Goal: Communication & Community: Answer question/provide support

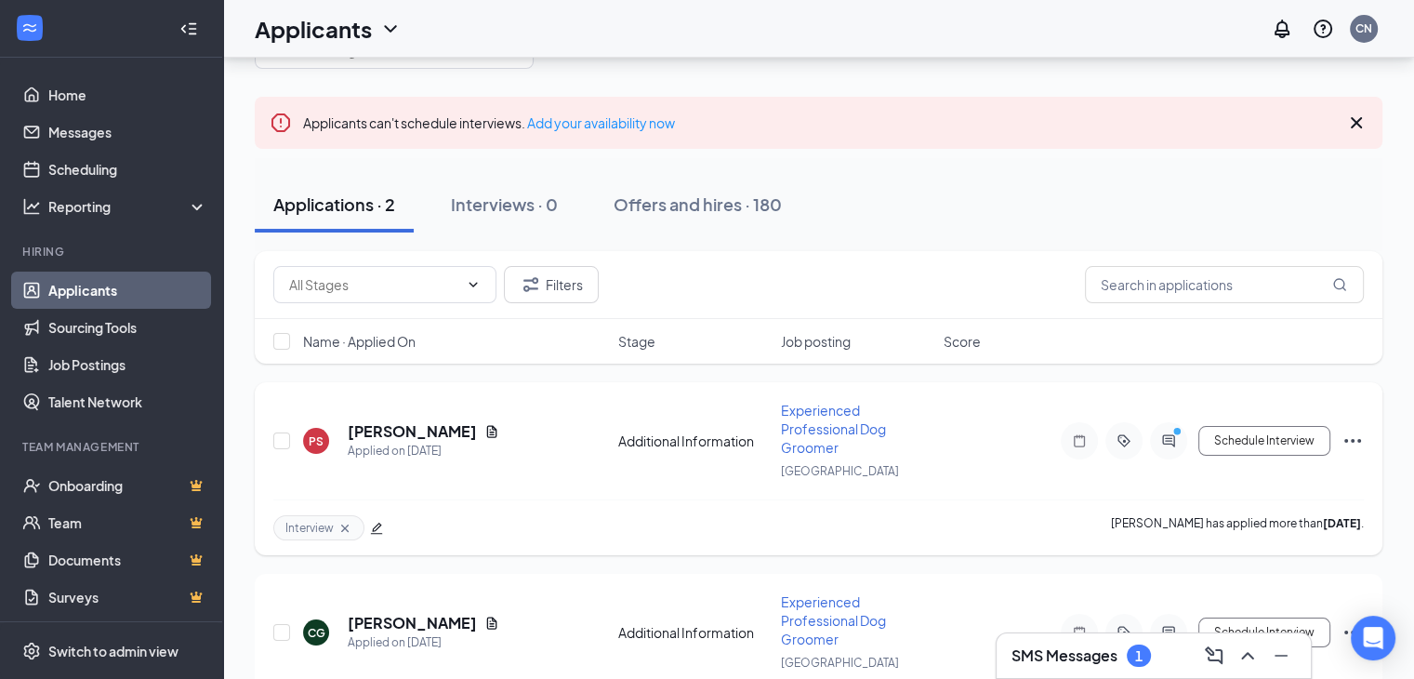
scroll to position [153, 0]
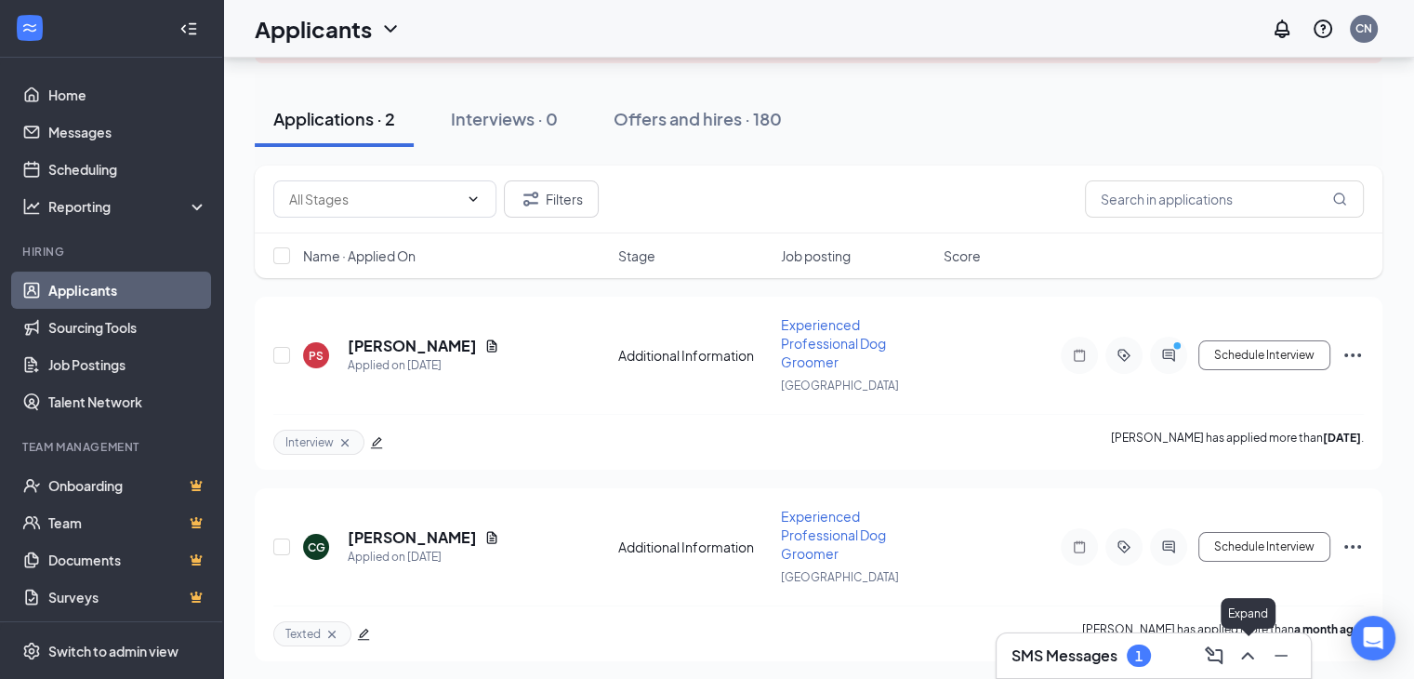
click at [1247, 655] on icon "ChevronUp" at bounding box center [1248, 655] width 22 height 22
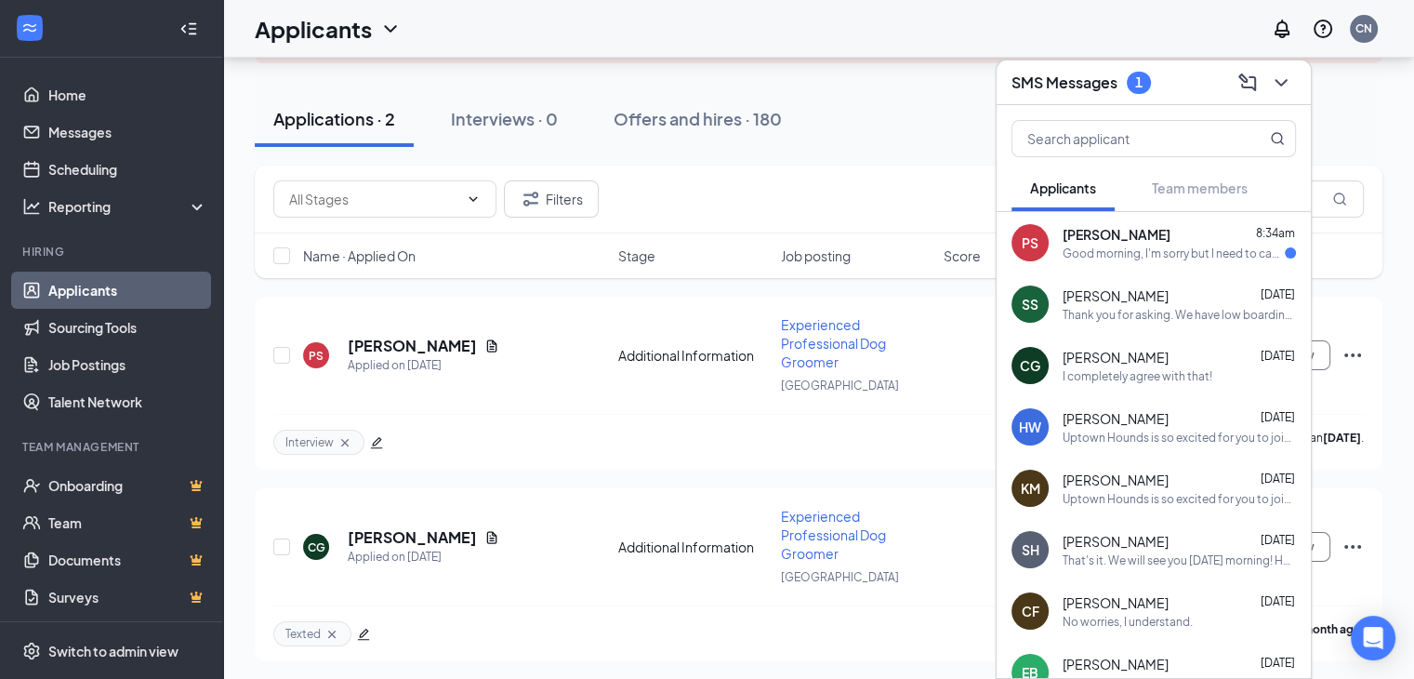
click at [1123, 243] on span "[PERSON_NAME]" at bounding box center [1117, 234] width 108 height 19
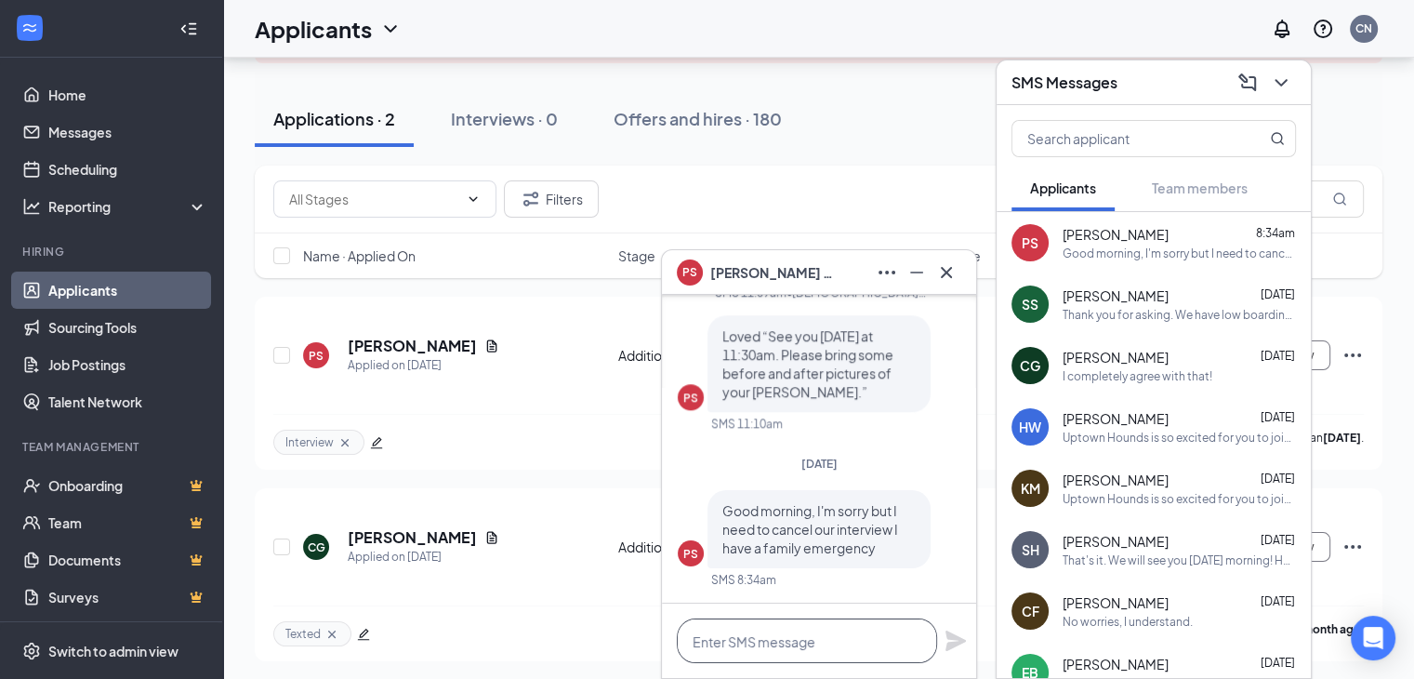
click at [815, 637] on textarea at bounding box center [807, 640] width 260 height 45
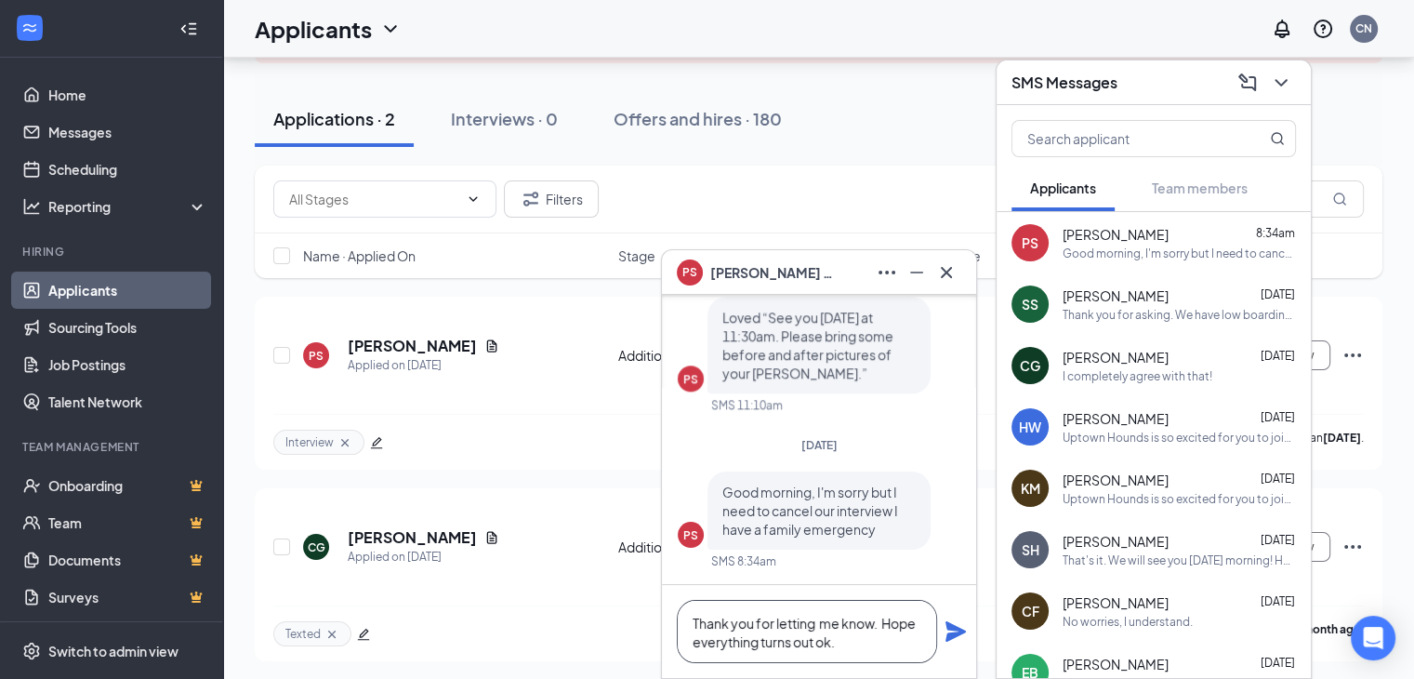
type textarea "Thank you for letting me know. Hope everything turns out ok."
click at [945, 633] on icon "Plane" at bounding box center [956, 631] width 22 height 22
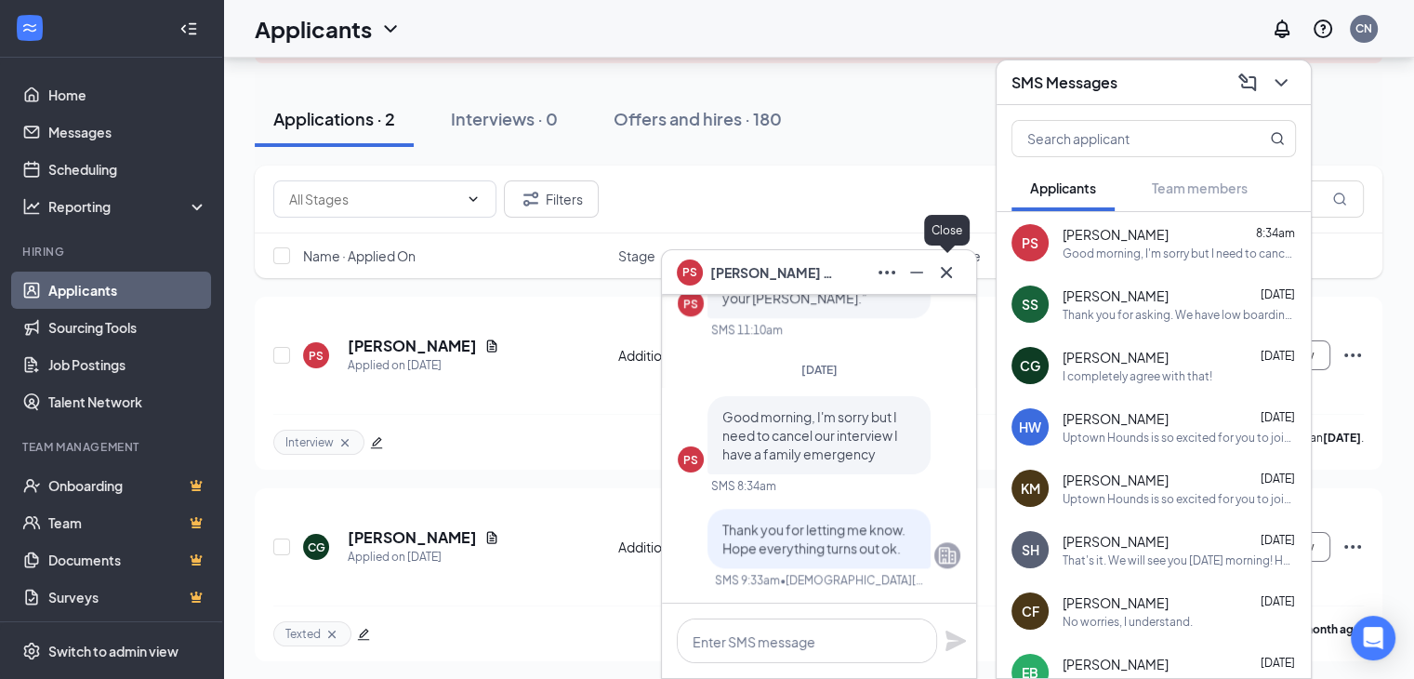
click at [954, 280] on icon "Cross" at bounding box center [946, 272] width 22 height 22
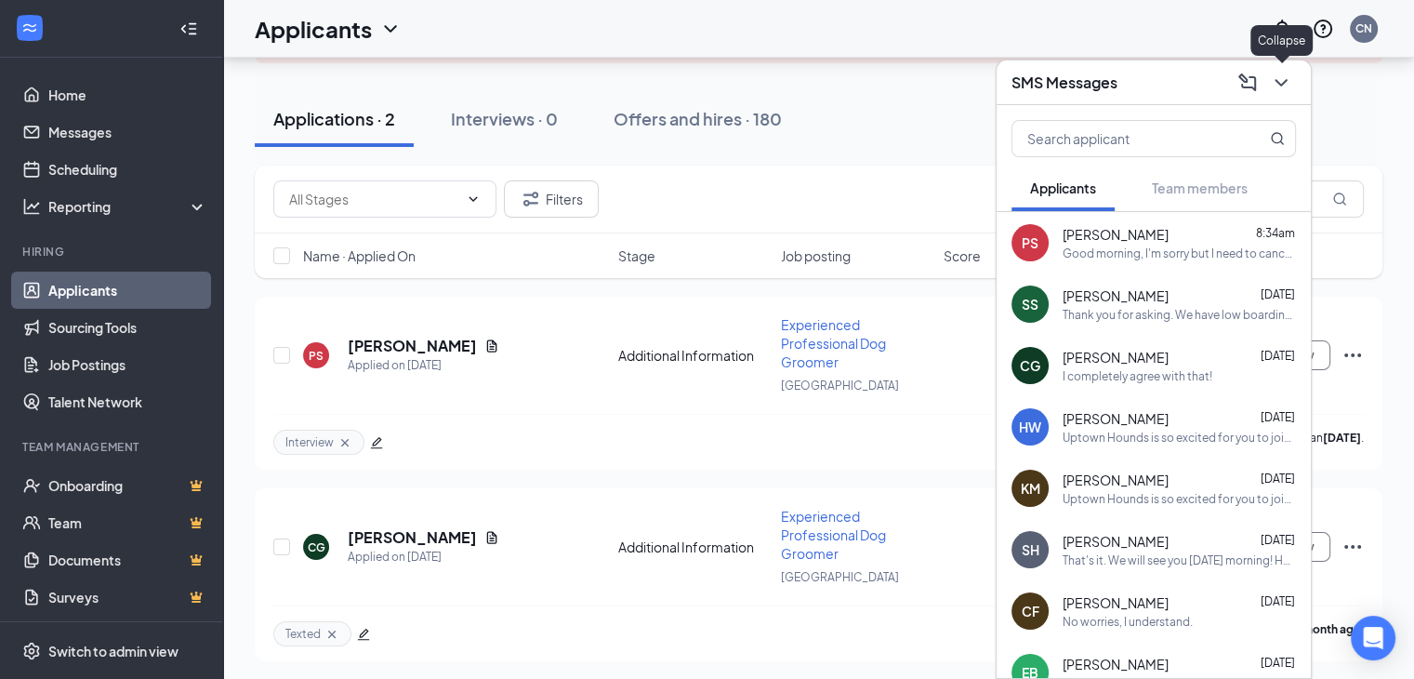
click at [1291, 85] on icon "ChevronDown" at bounding box center [1281, 83] width 22 height 22
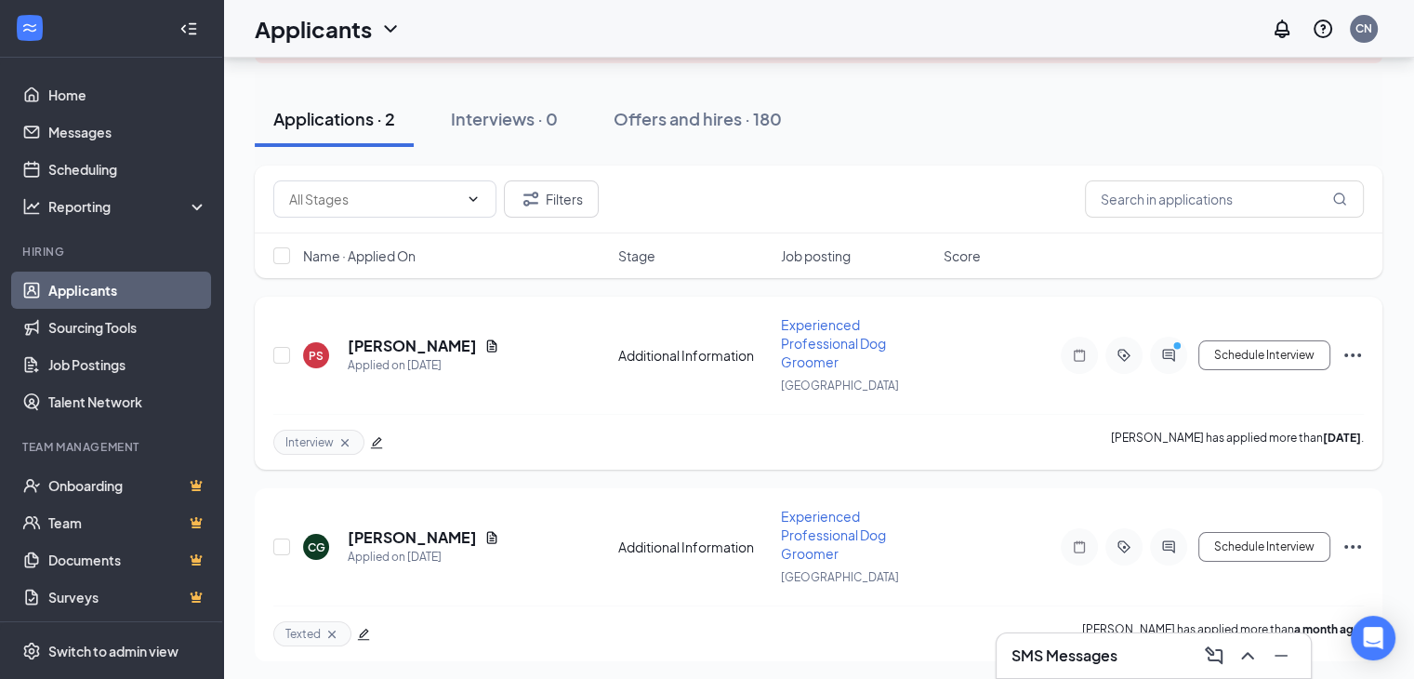
click at [1358, 351] on icon "Ellipses" at bounding box center [1353, 355] width 22 height 22
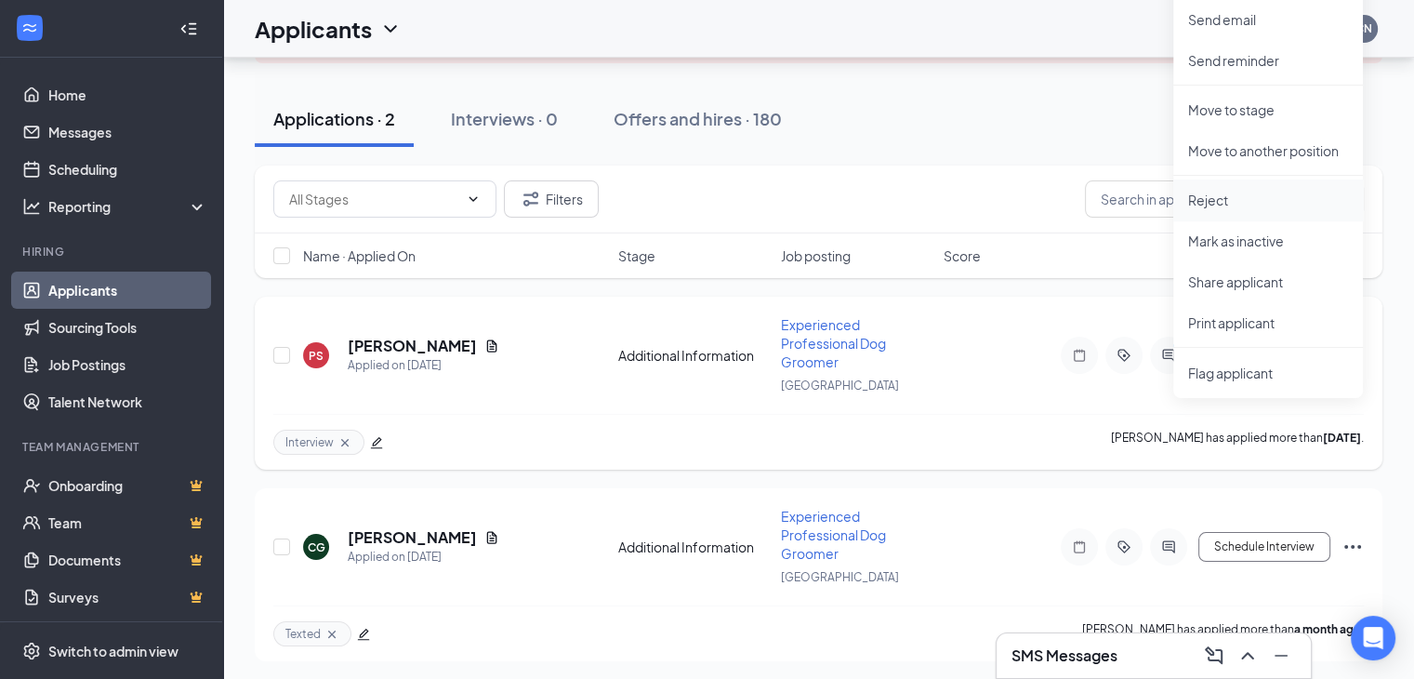
click at [1201, 202] on p "Reject" at bounding box center [1268, 200] width 160 height 19
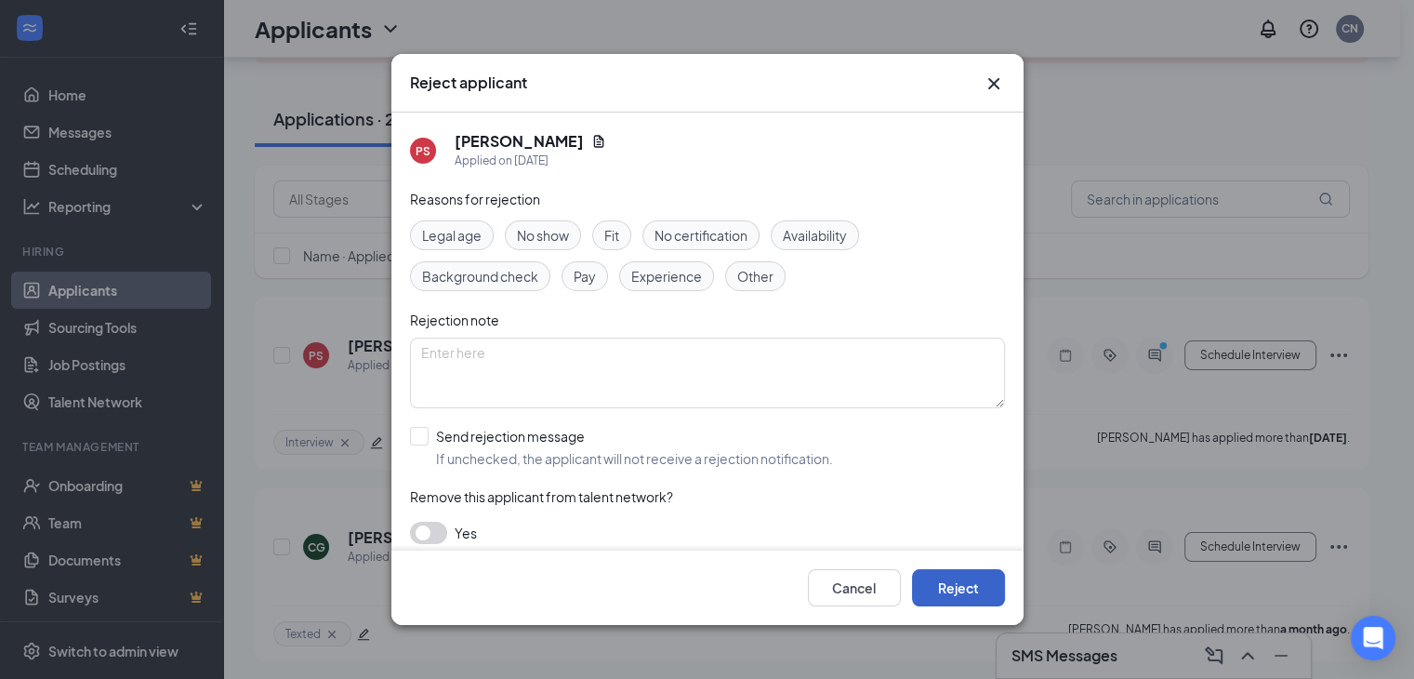
click at [946, 588] on button "Reject" at bounding box center [958, 587] width 93 height 37
